Goal: Task Accomplishment & Management: Use online tool/utility

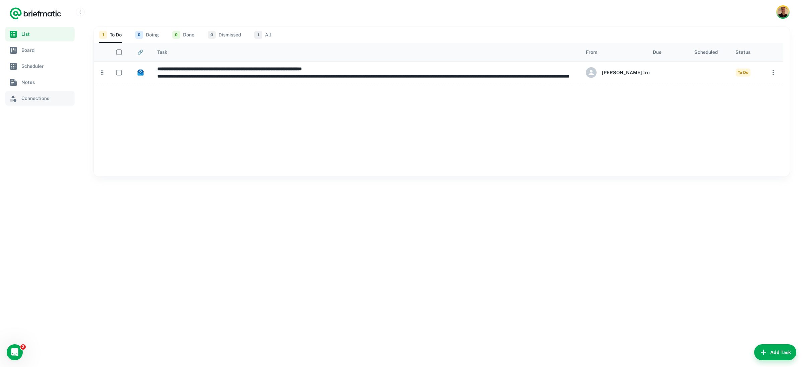
click at [33, 99] on span "Connections" at bounding box center [46, 98] width 50 height 7
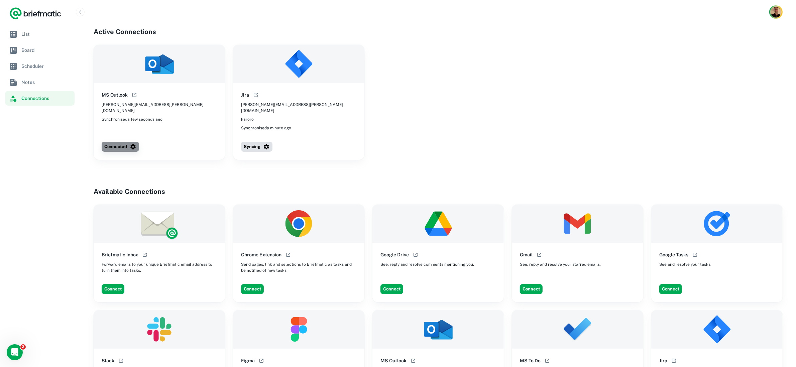
click at [117, 142] on button "Connected" at bounding box center [120, 147] width 37 height 10
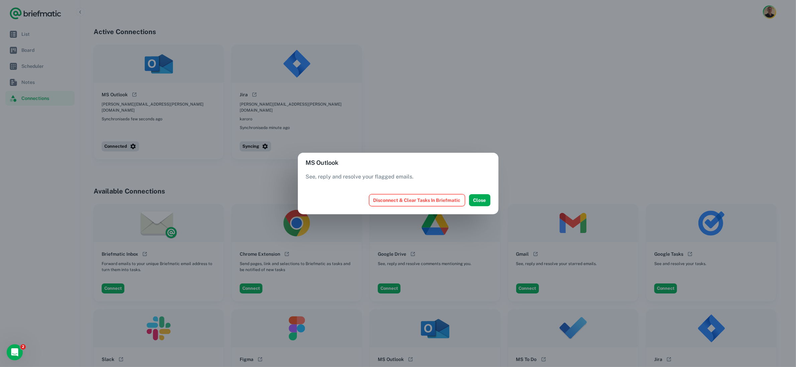
click at [418, 201] on button "Disconnect & Clear Tasks In Briefmatic" at bounding box center [417, 200] width 96 height 12
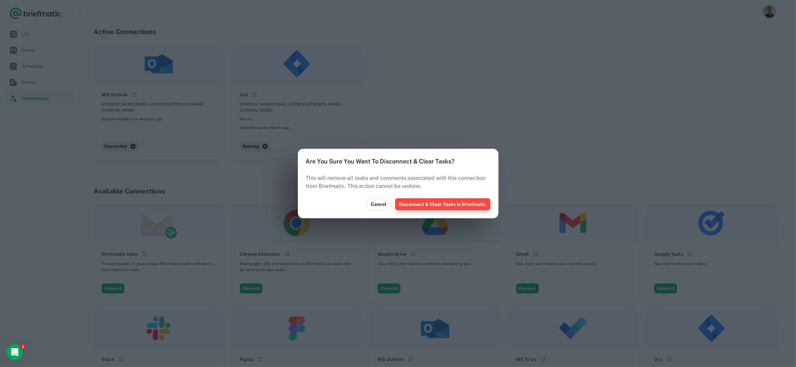
click at [424, 207] on button "Disconnect & Clear Tasks In Briefmatic" at bounding box center [442, 204] width 95 height 12
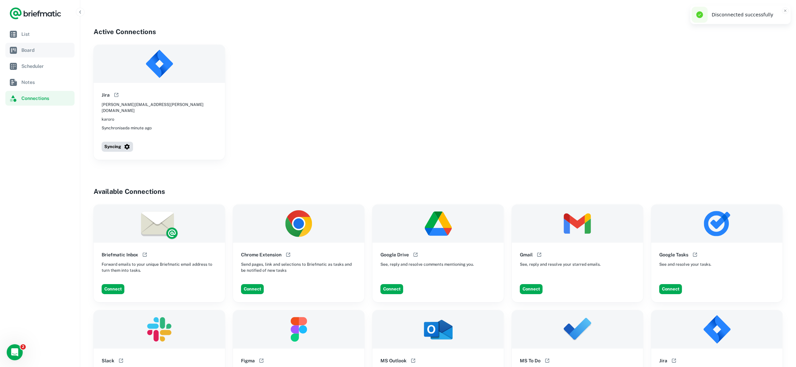
click at [34, 43] on link "Board" at bounding box center [39, 50] width 69 height 15
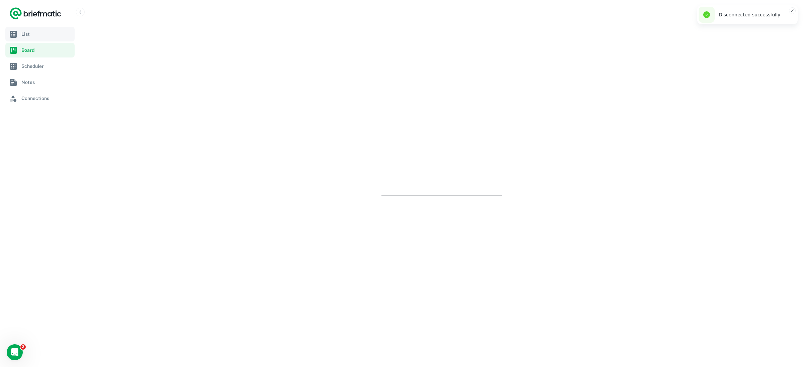
click at [31, 33] on span "List" at bounding box center [46, 33] width 50 height 7
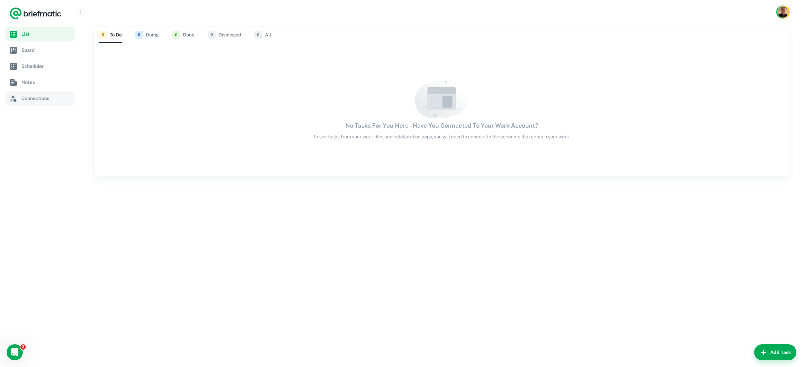
click at [33, 99] on span "Connections" at bounding box center [46, 98] width 50 height 7
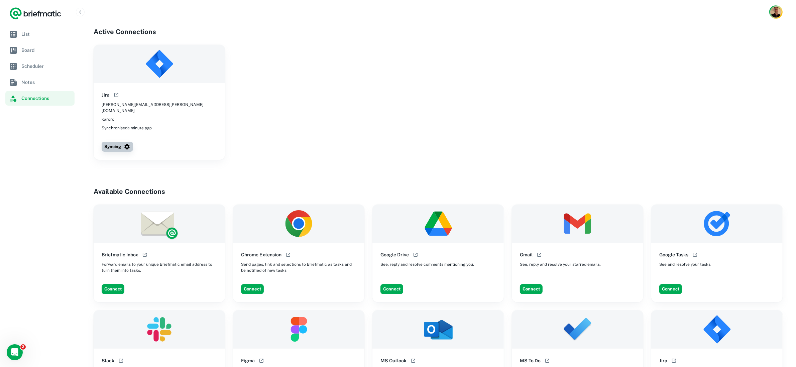
click at [121, 142] on button "Syncing" at bounding box center [117, 147] width 31 height 10
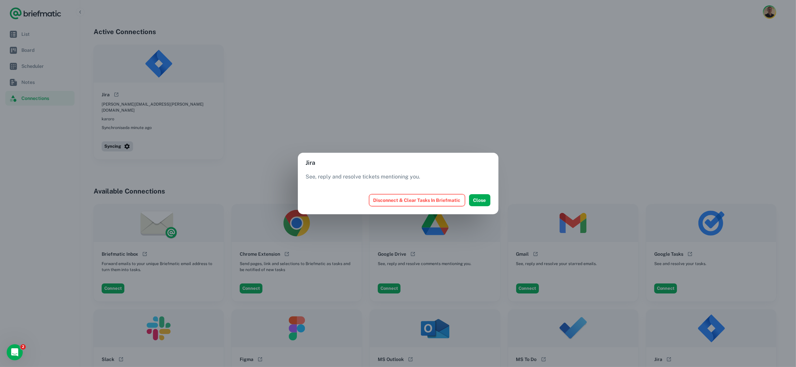
click at [413, 201] on button "Disconnect & Clear Tasks In Briefmatic" at bounding box center [417, 200] width 96 height 12
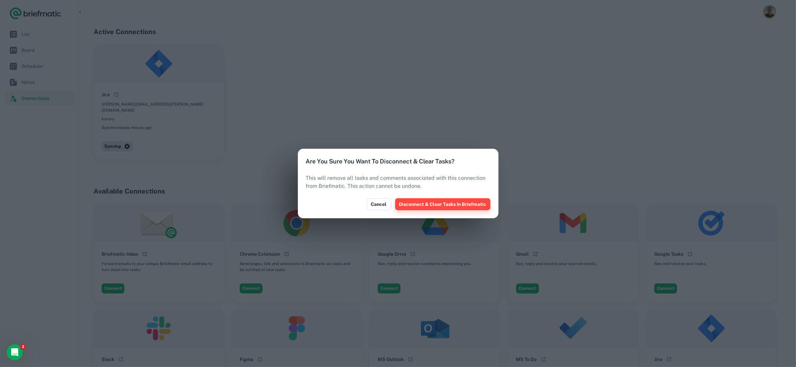
click at [442, 207] on button "Disconnect & Clear Tasks In Briefmatic" at bounding box center [442, 204] width 95 height 12
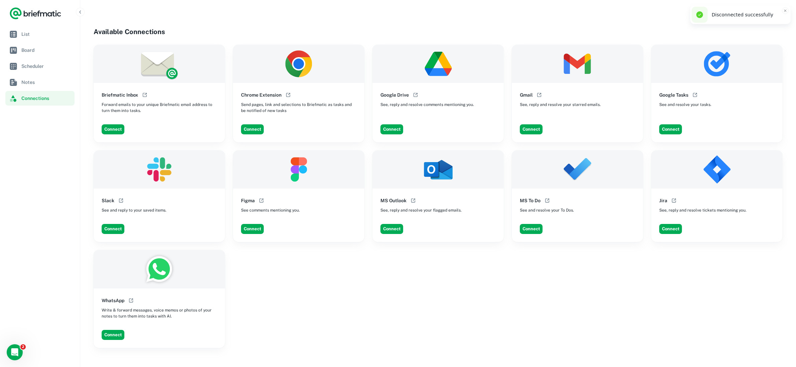
click at [667, 5] on div at bounding box center [438, 12] width 716 height 24
click at [784, 11] on icon "Close toast" at bounding box center [786, 11] width 4 height 4
click at [19, 34] on link "List" at bounding box center [39, 34] width 69 height 15
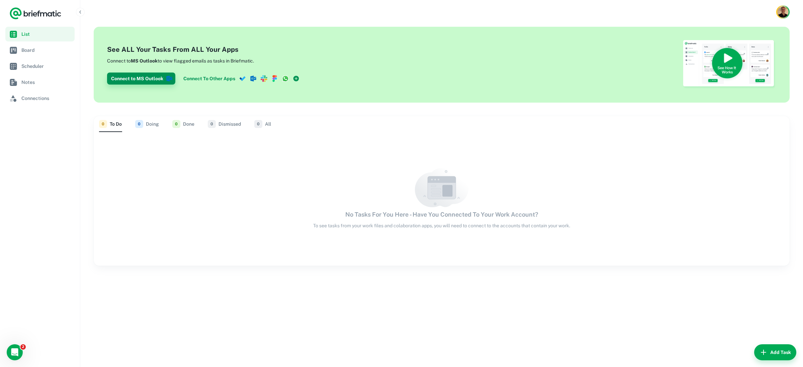
click at [142, 81] on button "Connect to MS Outlook" at bounding box center [141, 79] width 68 height 12
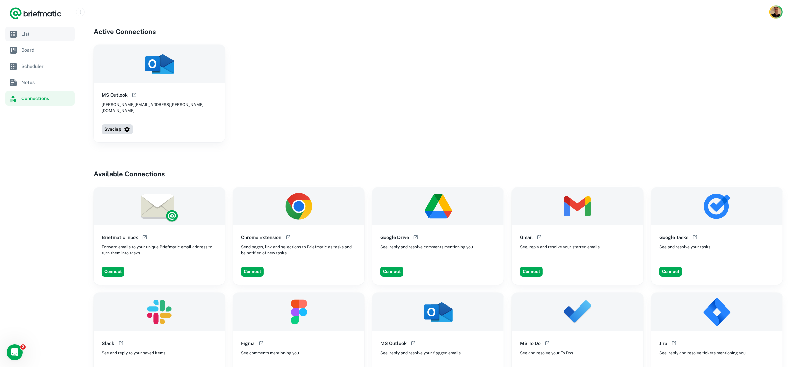
click at [31, 33] on span "List" at bounding box center [46, 33] width 50 height 7
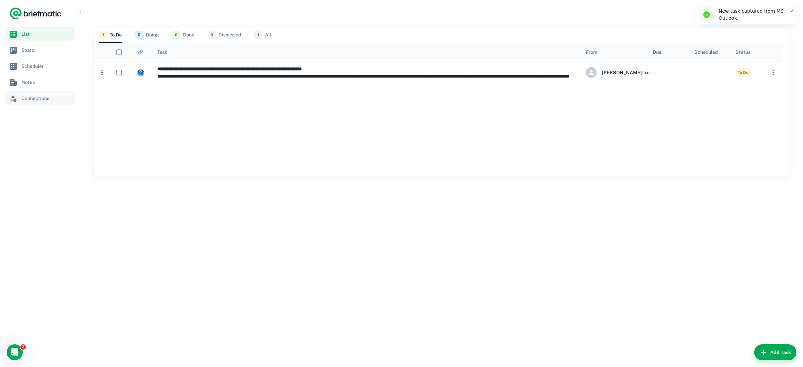
click at [36, 98] on span "Connections" at bounding box center [46, 98] width 50 height 7
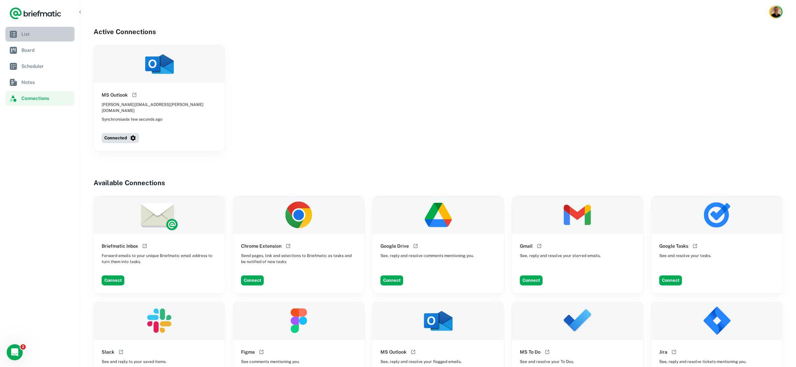
click at [30, 36] on span "List" at bounding box center [46, 33] width 50 height 7
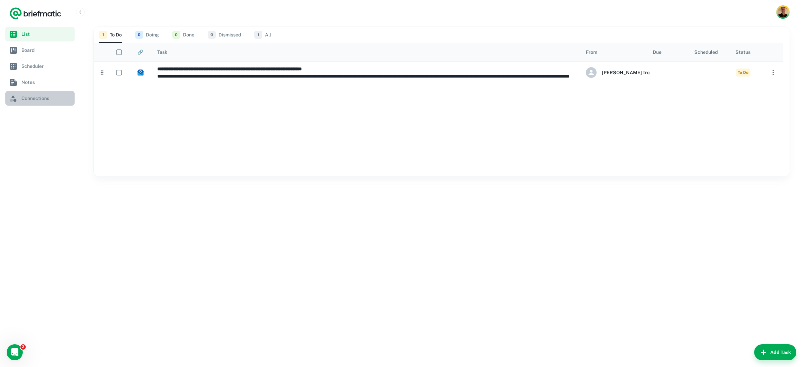
click at [28, 96] on span "Connections" at bounding box center [46, 98] width 50 height 7
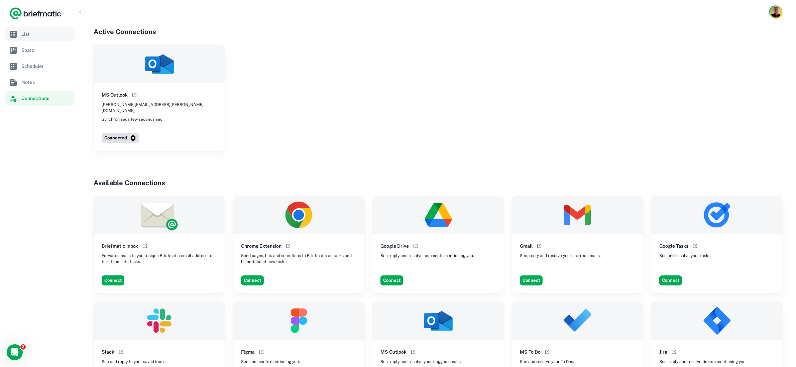
click at [27, 31] on span "List" at bounding box center [46, 33] width 50 height 7
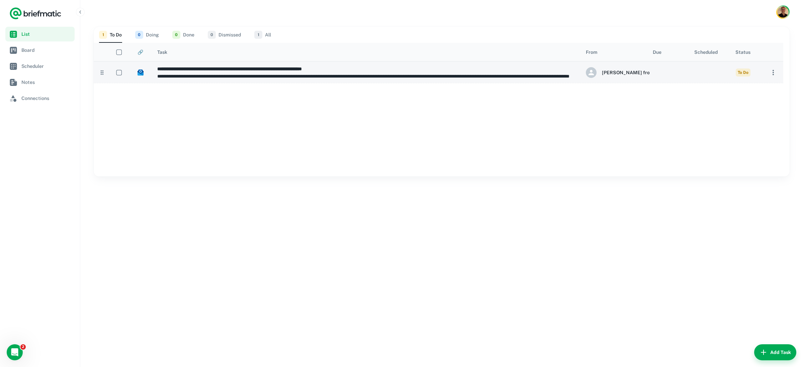
click at [354, 68] on h6 "**********" at bounding box center [368, 68] width 422 height 7
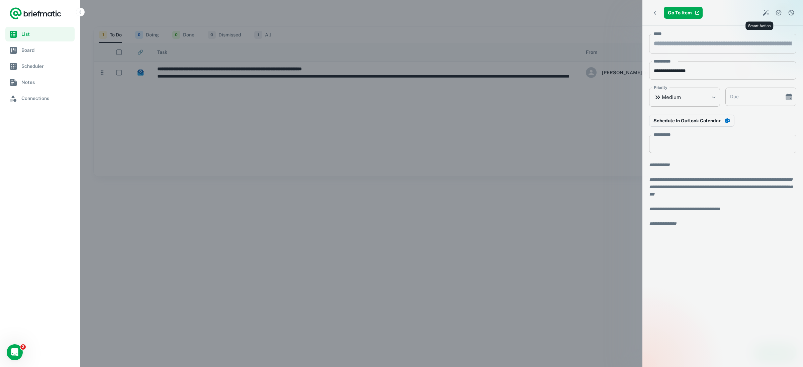
click at [762, 13] on icon "Smart Action" at bounding box center [765, 13] width 6 height 6
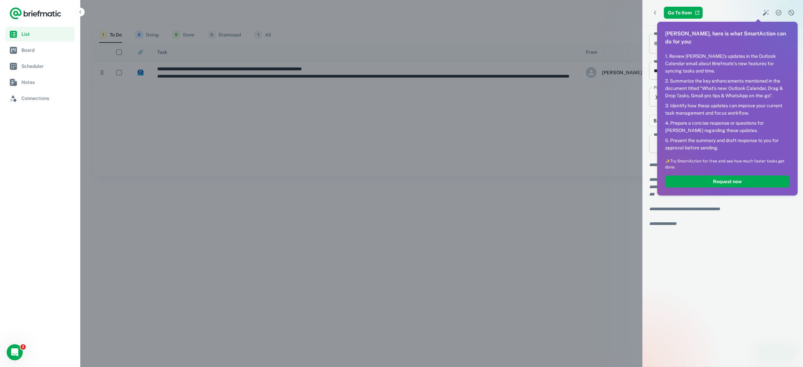
click at [724, 12] on div at bounding box center [401, 183] width 803 height 367
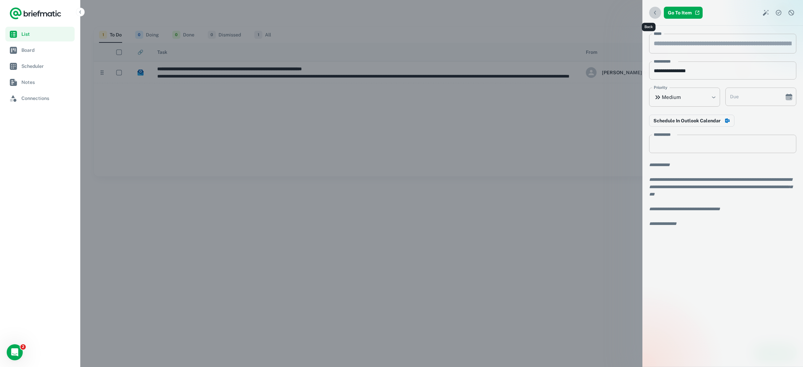
click at [651, 10] on icon "Back" at bounding box center [654, 12] width 7 height 7
